Goal: Information Seeking & Learning: Learn about a topic

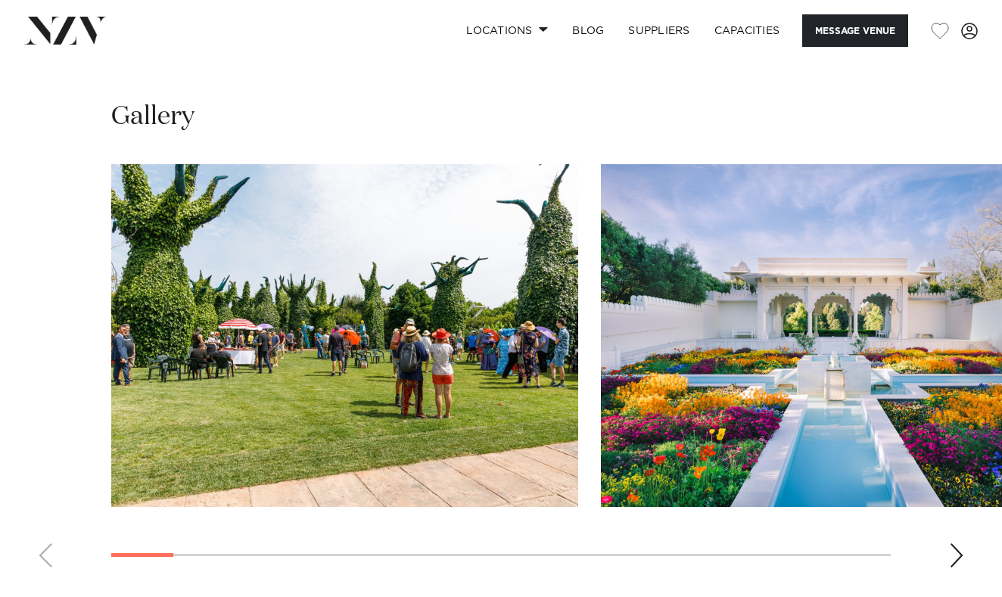
scroll to position [1426, 0]
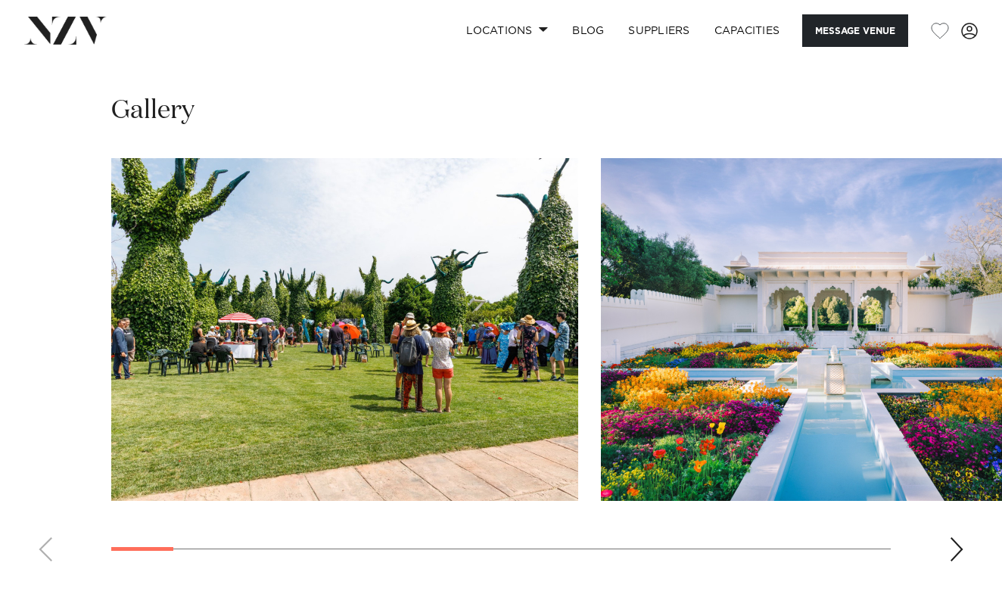
click at [956, 537] on div "Next slide" at bounding box center [956, 549] width 15 height 24
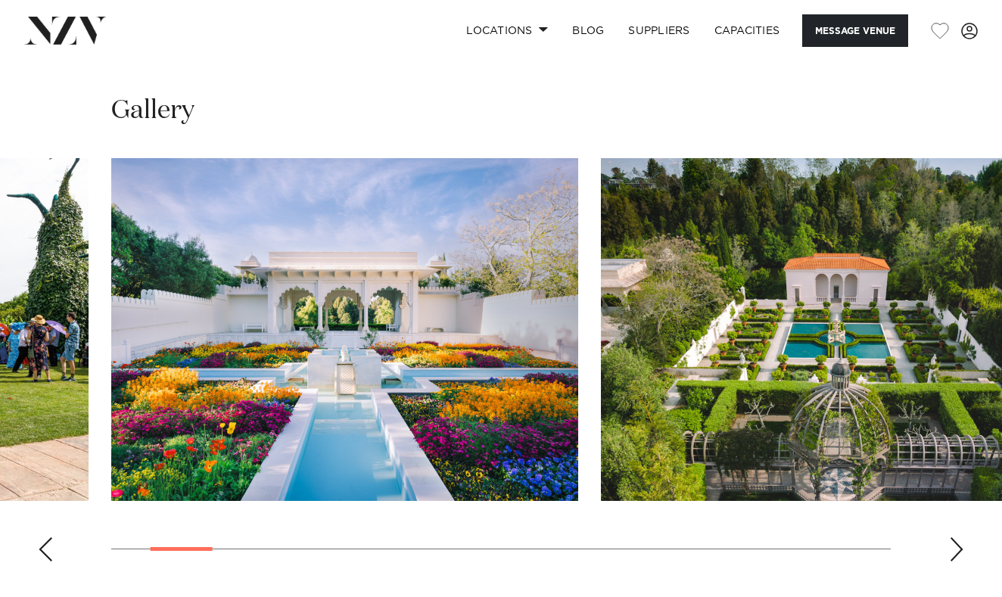
click at [956, 537] on div "Next slide" at bounding box center [956, 549] width 15 height 24
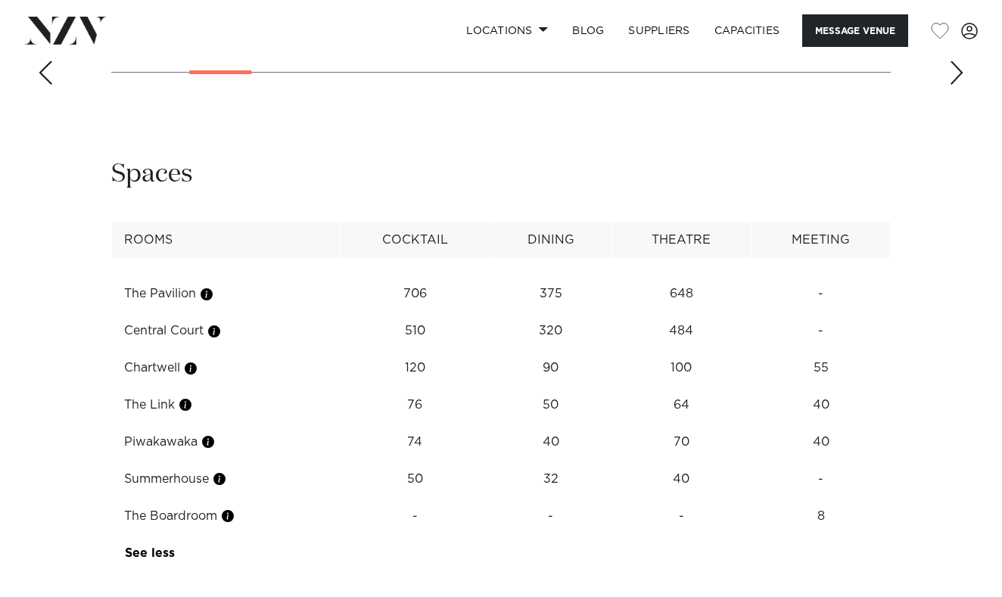
scroll to position [1902, 0]
click at [567, 276] on td "375" at bounding box center [551, 294] width 120 height 37
click at [550, 462] on td "32" at bounding box center [551, 480] width 120 height 37
drag, startPoint x: 562, startPoint y: 360, endPoint x: 545, endPoint y: 360, distance: 17.4
click at [545, 462] on td "32" at bounding box center [551, 480] width 120 height 37
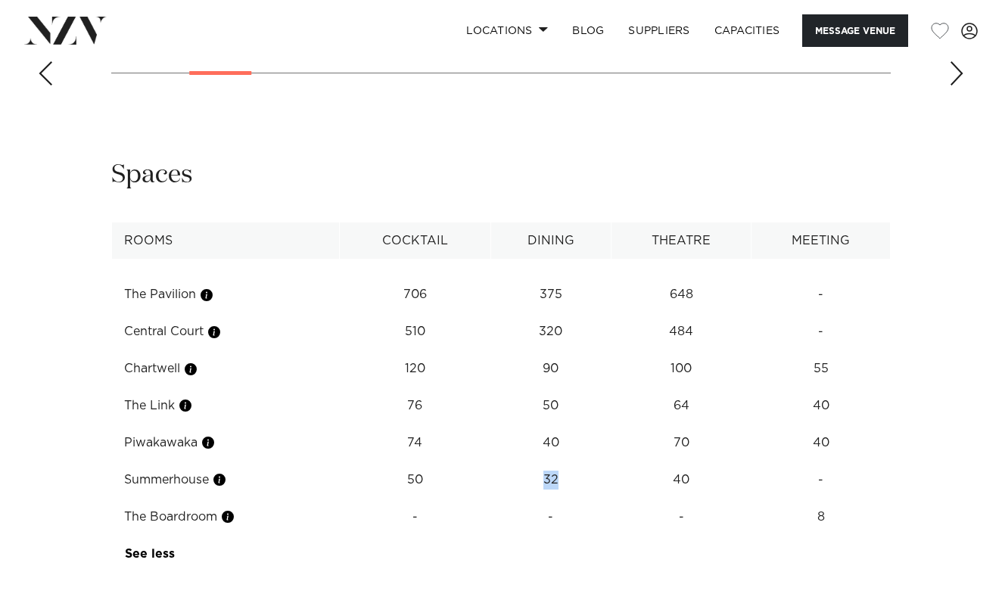
click at [545, 462] on td "32" at bounding box center [551, 480] width 120 height 37
click at [235, 462] on td "Summerhouse" at bounding box center [226, 480] width 228 height 37
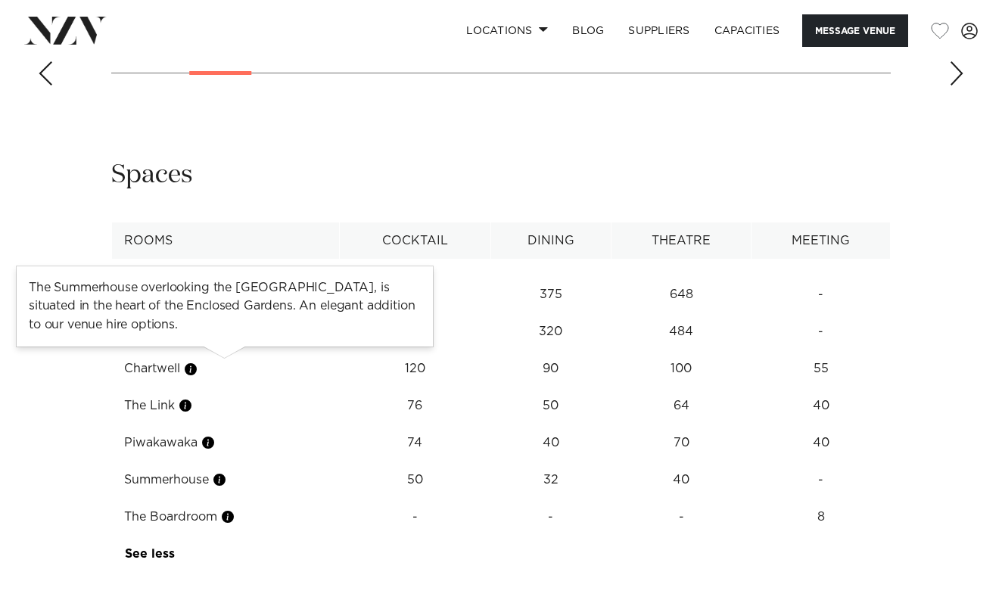
click at [227, 472] on button "button" at bounding box center [219, 479] width 15 height 15
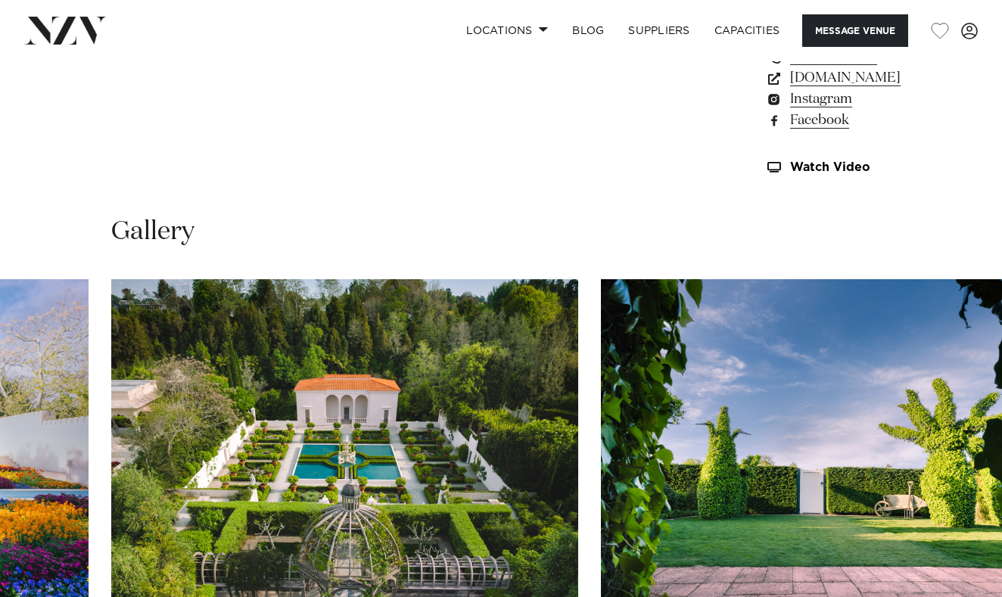
scroll to position [1304, 0]
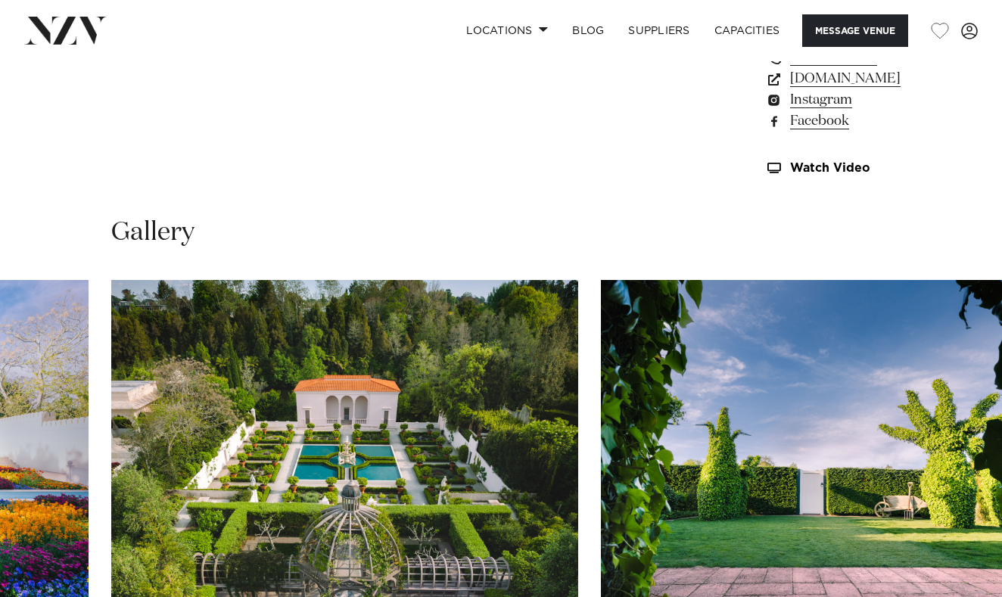
click at [893, 548] on swiper-container at bounding box center [501, 488] width 1002 height 416
click at [945, 550] on swiper-container at bounding box center [501, 488] width 1002 height 416
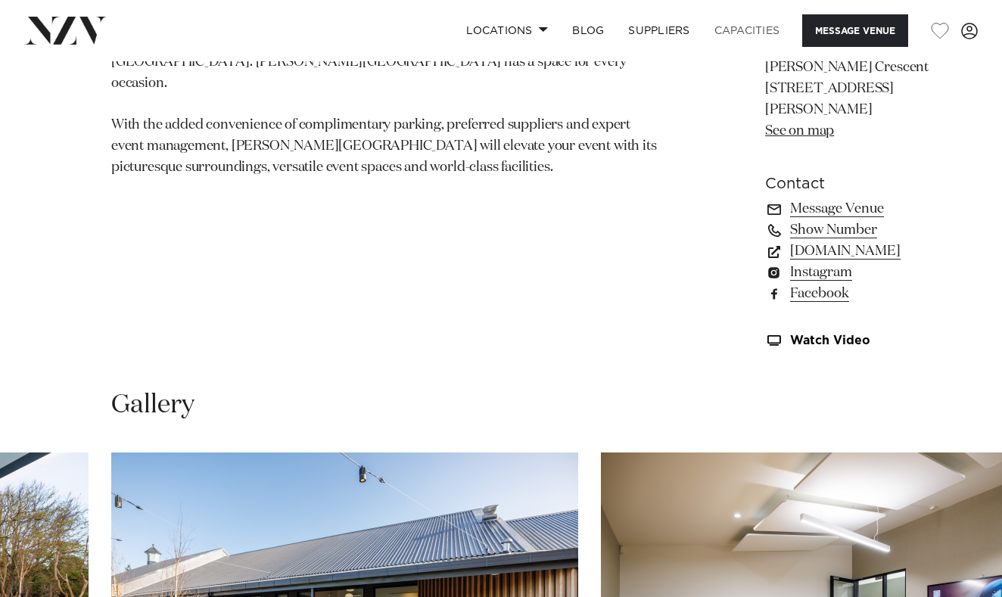
scroll to position [1128, 0]
